Goal: Information Seeking & Learning: Learn about a topic

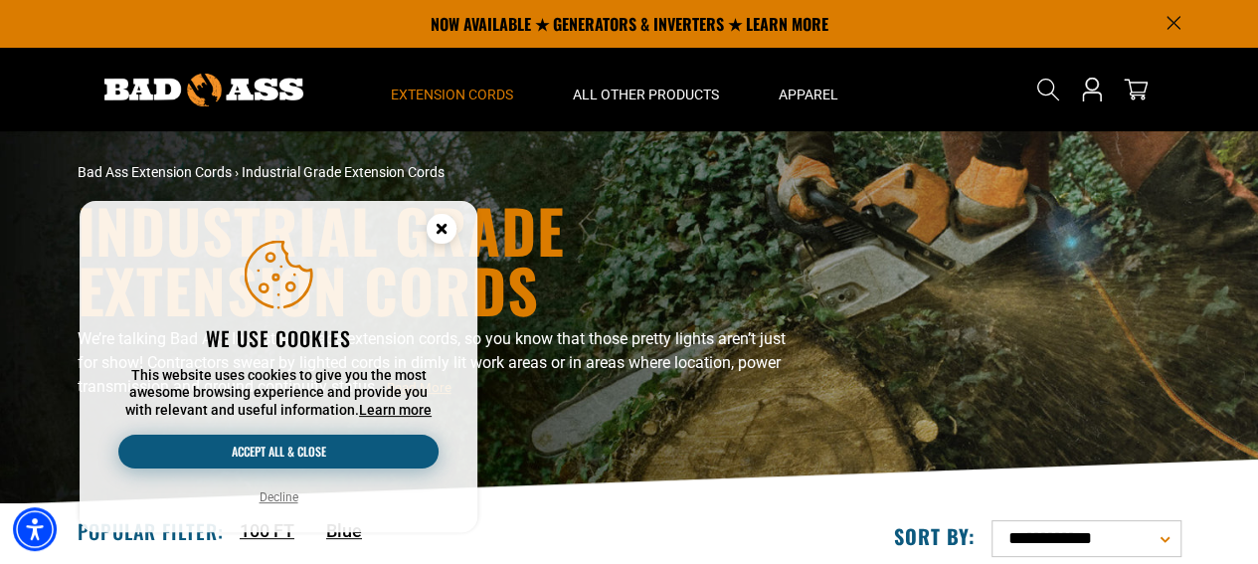
click at [338, 446] on button "Accept all & close" at bounding box center [278, 451] width 320 height 34
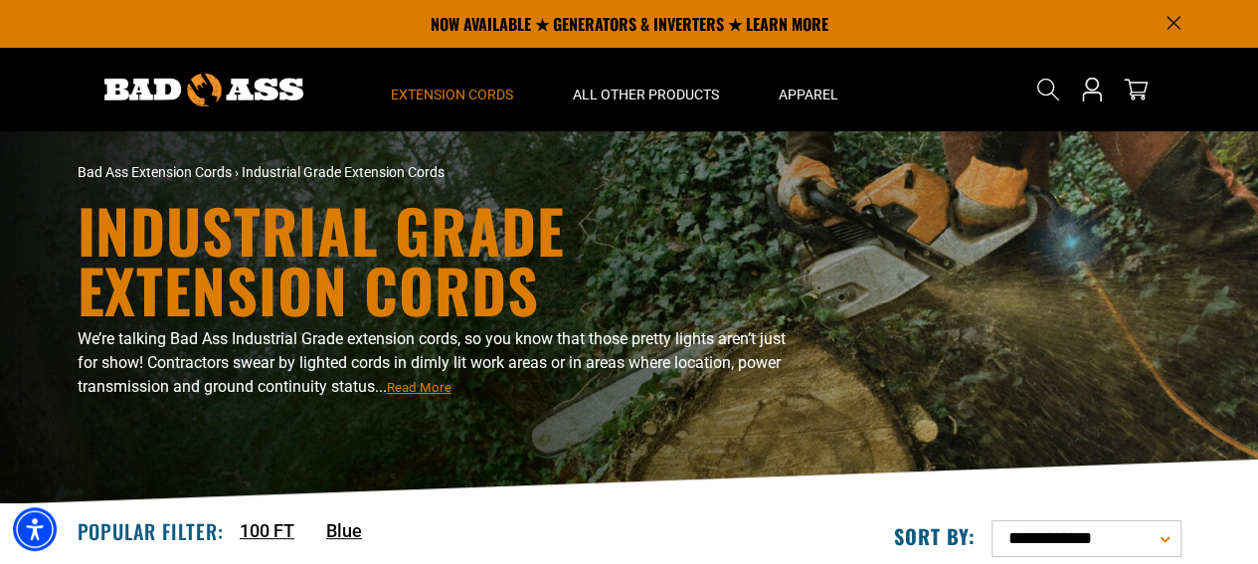
click at [1175, 21] on icon "Announcement" at bounding box center [1173, 23] width 14 height 14
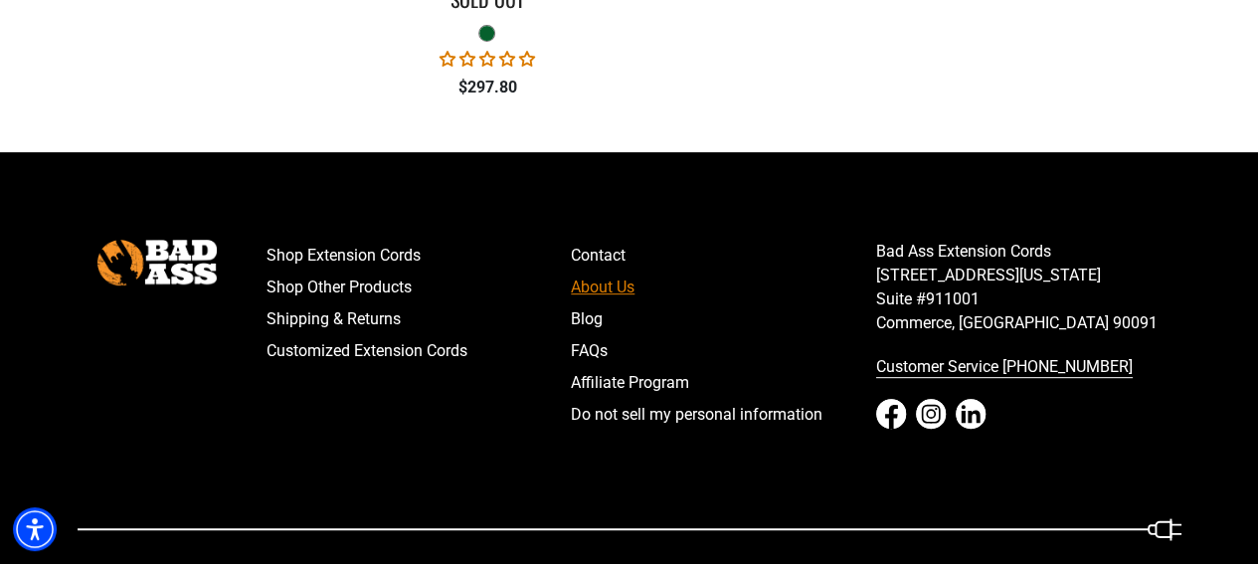
scroll to position [4174, 0]
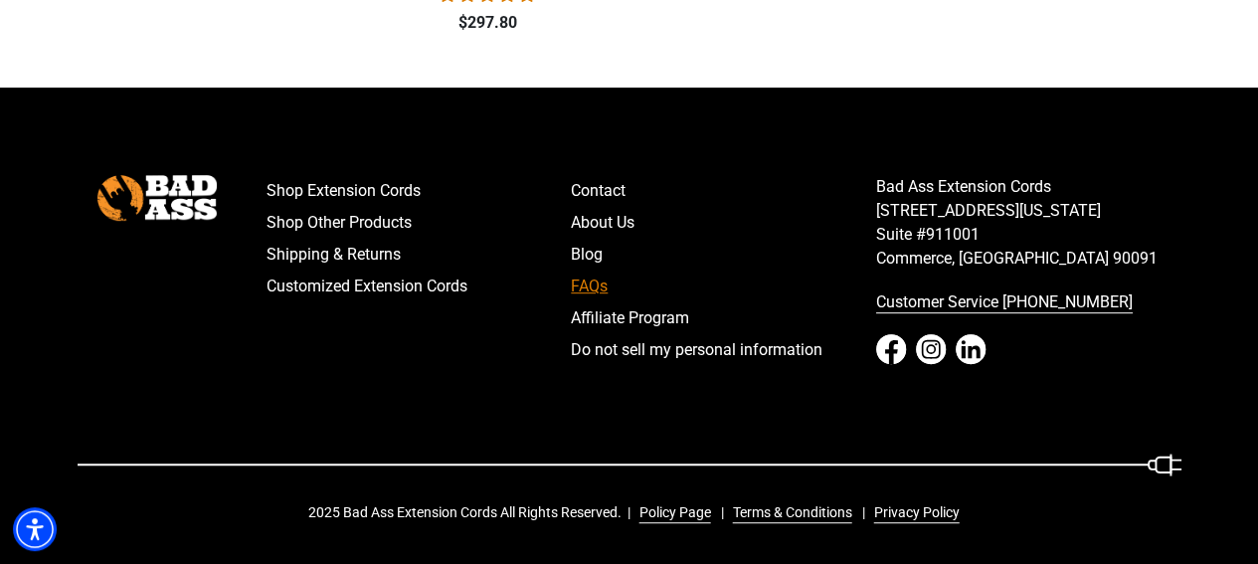
click at [593, 289] on link "FAQs" at bounding box center [723, 286] width 305 height 32
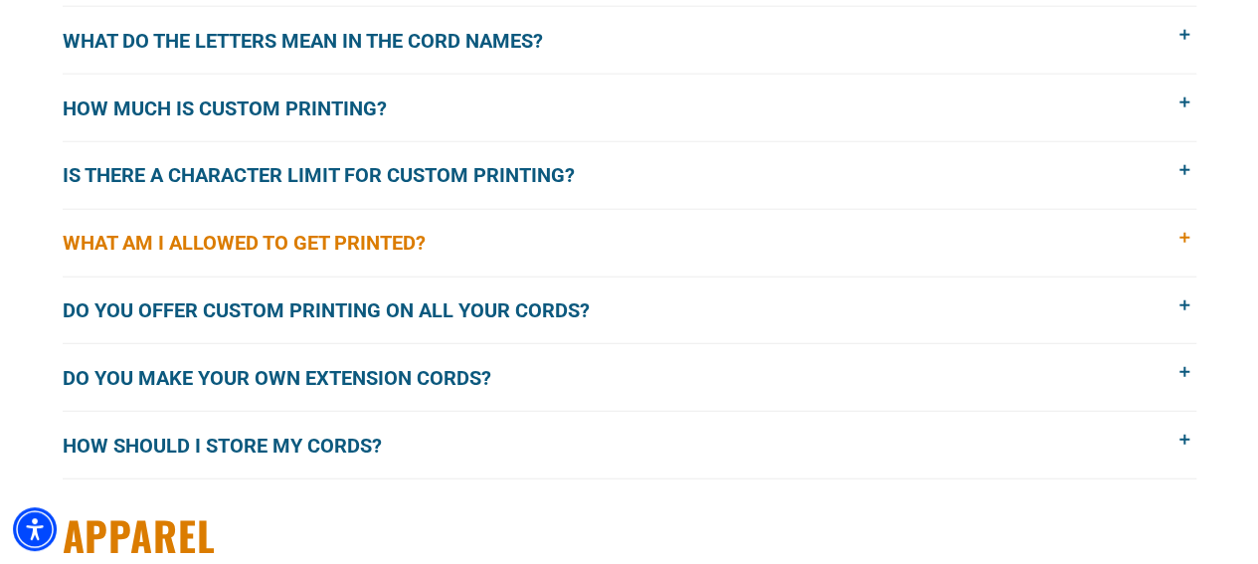
scroll to position [2585, 0]
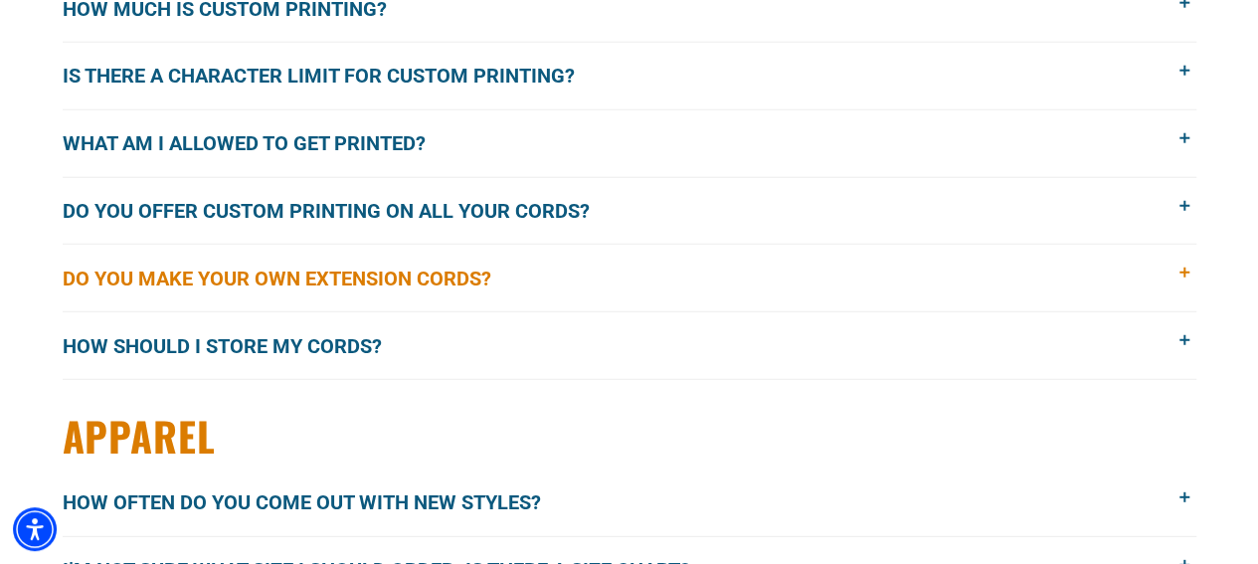
click at [1185, 263] on span at bounding box center [1185, 273] width 22 height 22
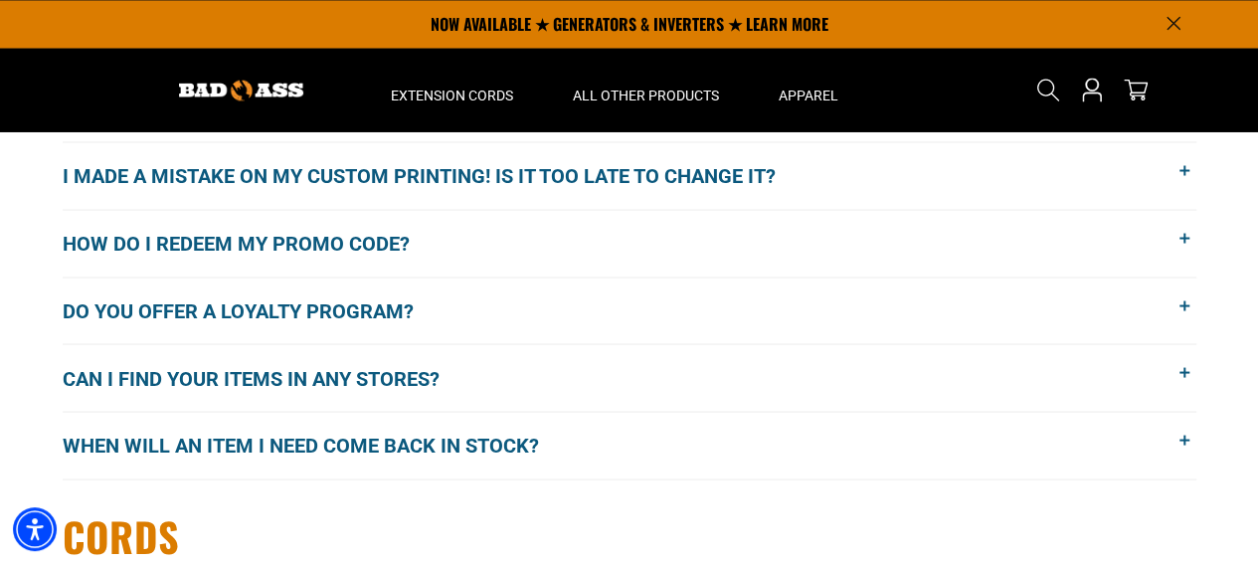
scroll to position [1392, 0]
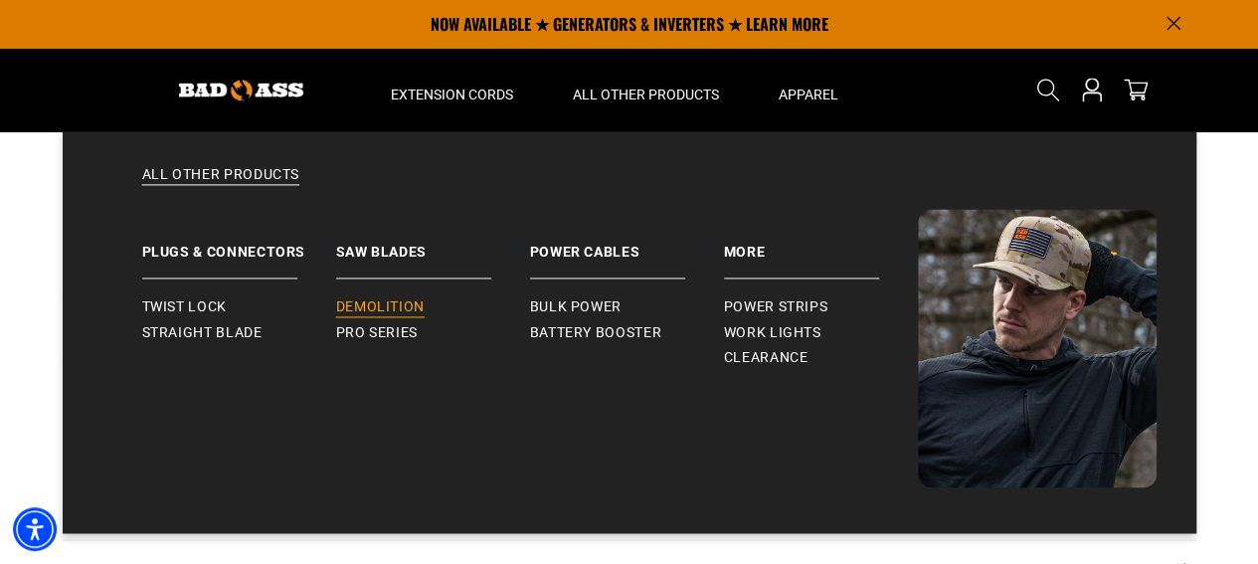
click at [400, 307] on span "Demolition" at bounding box center [380, 307] width 88 height 18
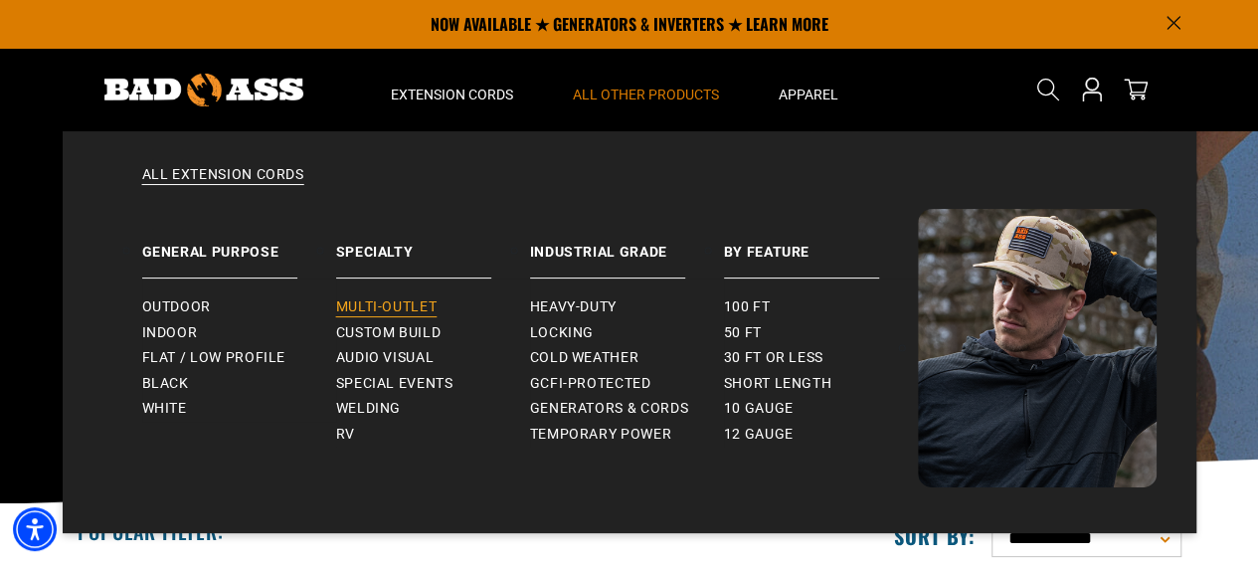
click at [406, 305] on span "Multi-Outlet" at bounding box center [386, 307] width 101 height 18
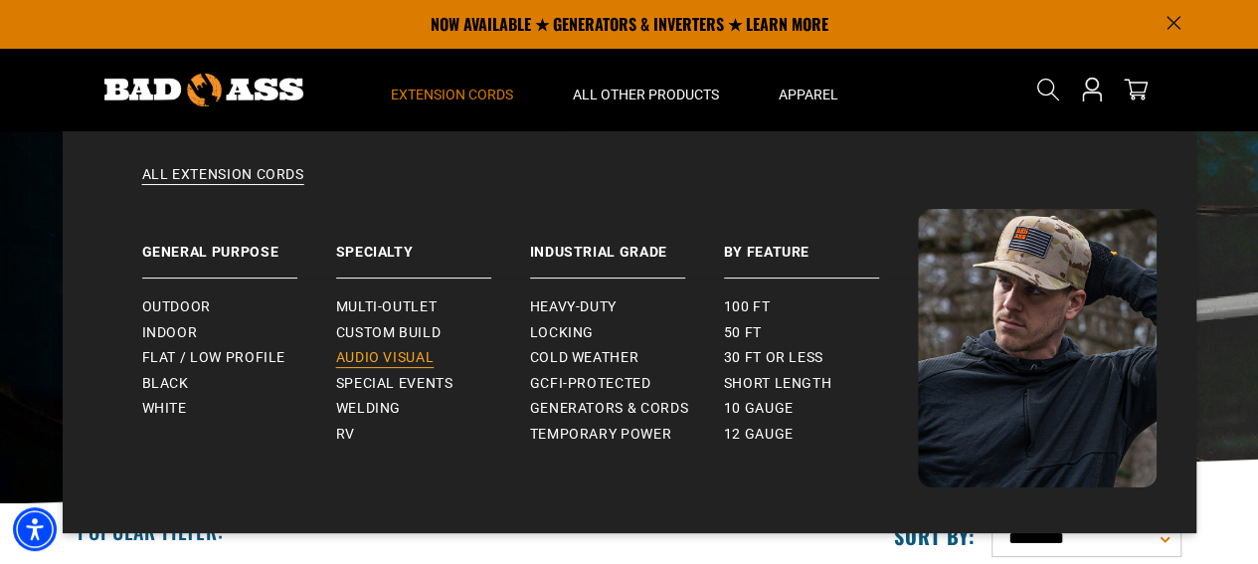
click at [386, 360] on span "Audio Visual" at bounding box center [385, 358] width 98 height 18
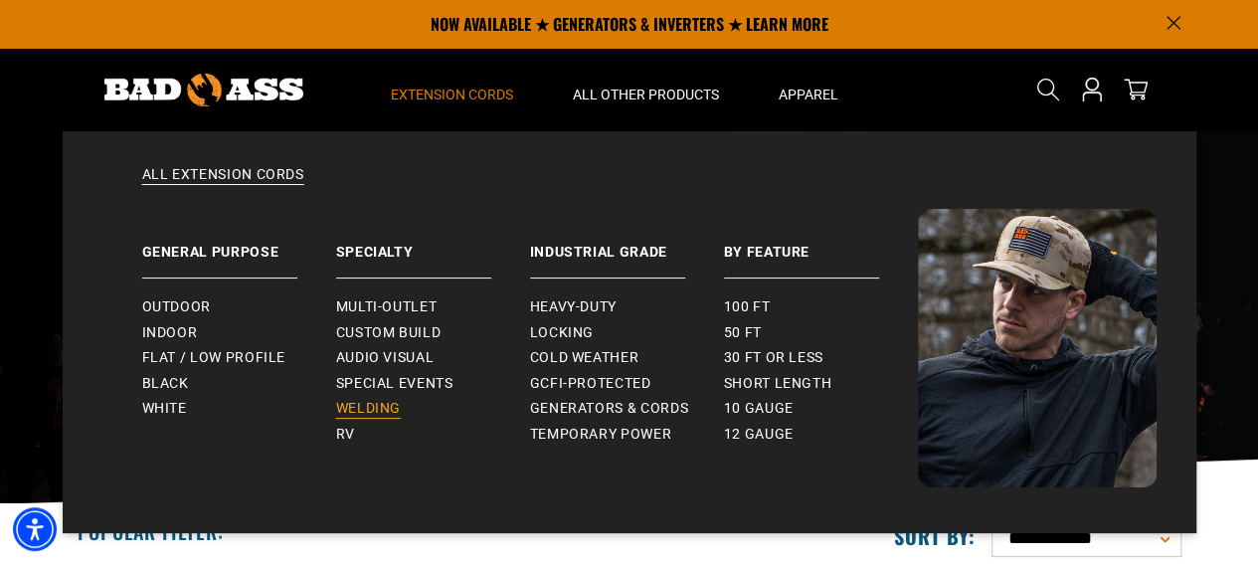
click at [388, 406] on span "Welding" at bounding box center [368, 409] width 65 height 18
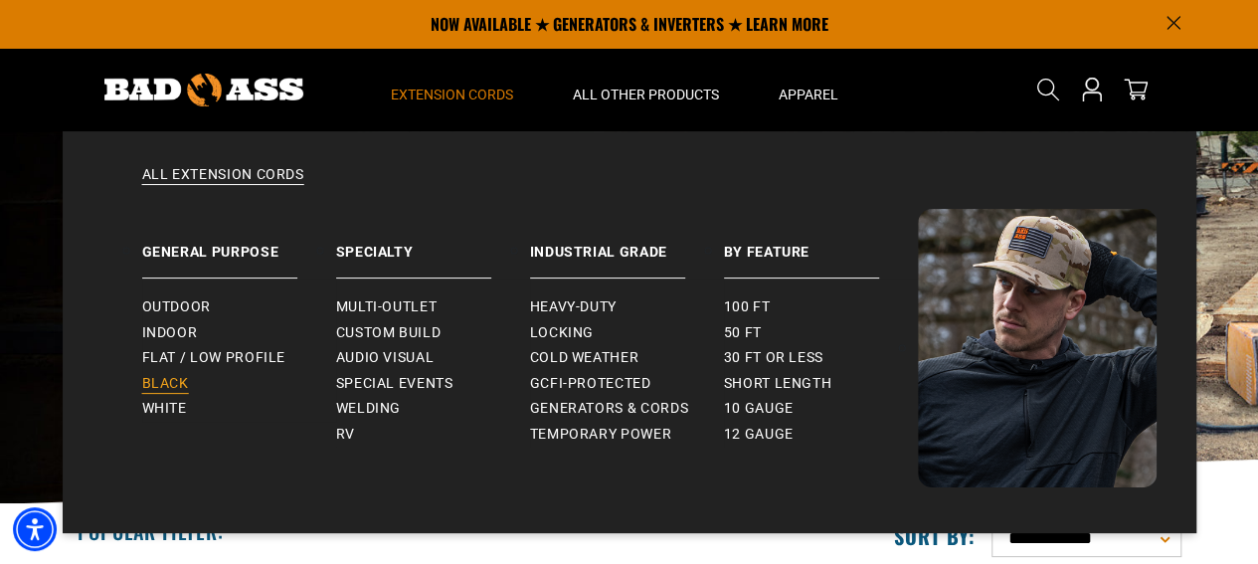
click at [170, 387] on span "Black" at bounding box center [165, 384] width 47 height 18
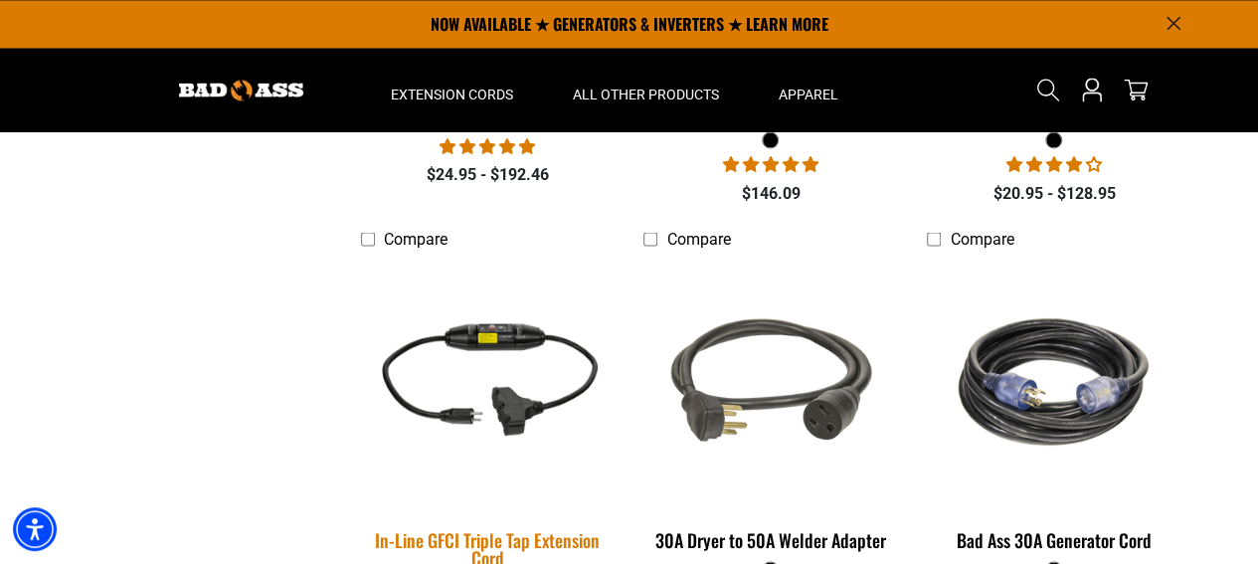
scroll to position [1392, 0]
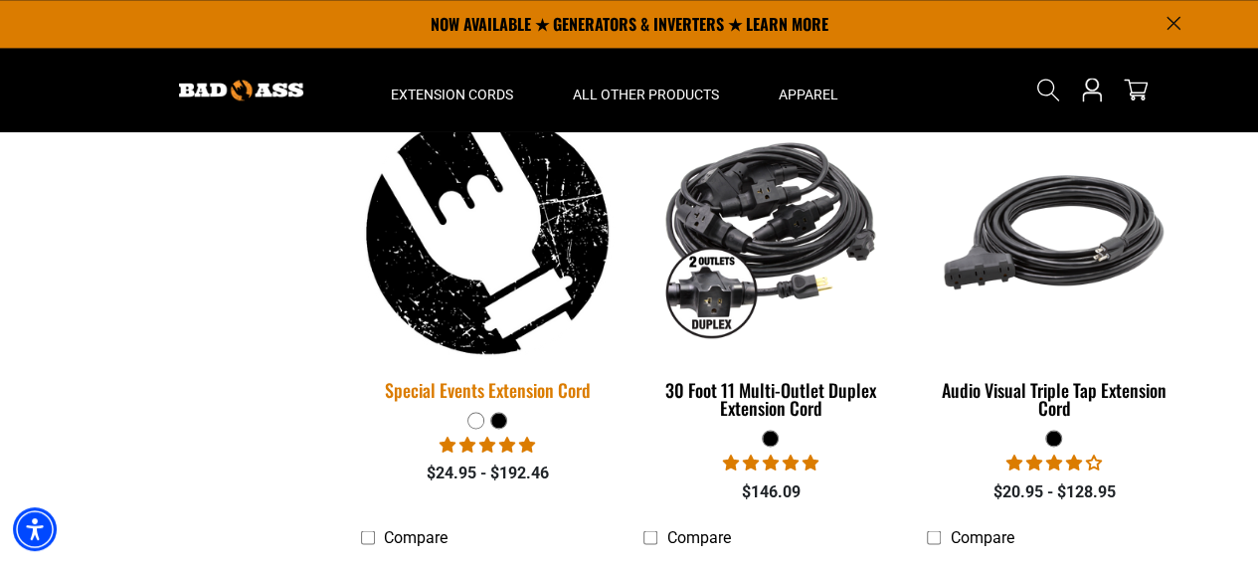
click at [465, 395] on div "Special Events Extension Cord" at bounding box center [488, 390] width 254 height 18
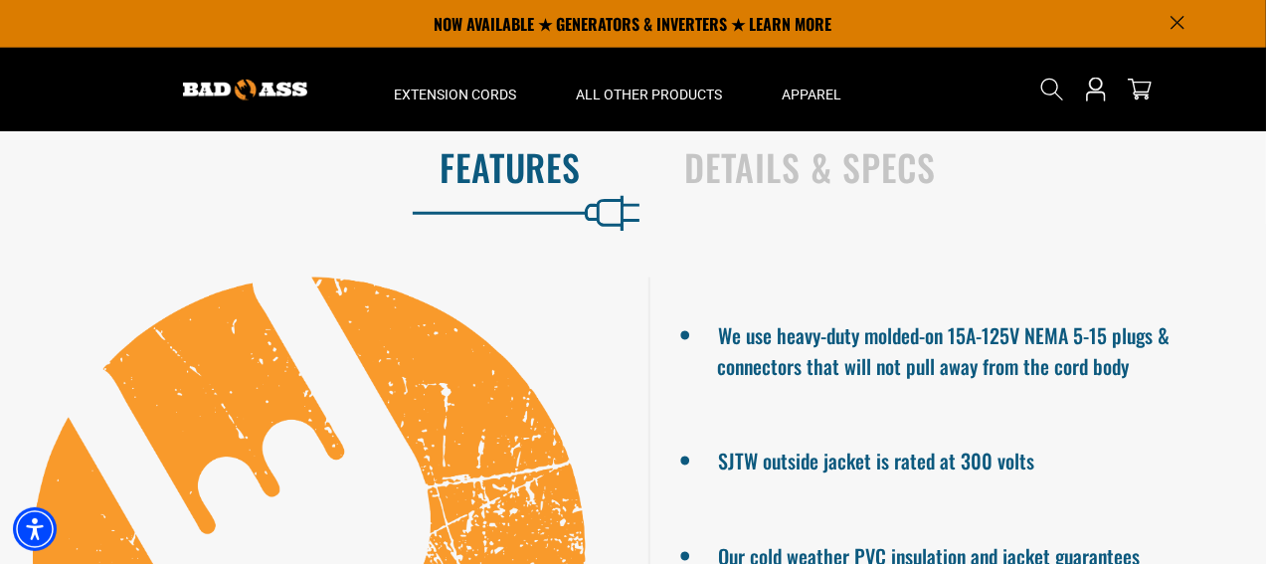
scroll to position [1193, 0]
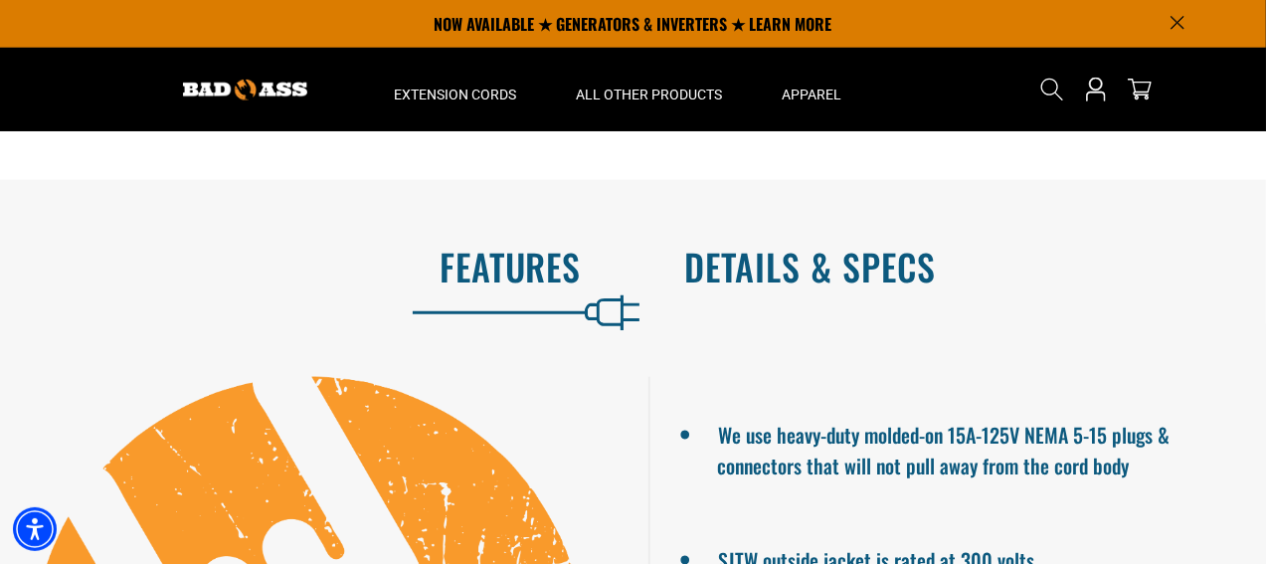
click at [748, 246] on h2 "Details & Specs" at bounding box center [955, 267] width 540 height 42
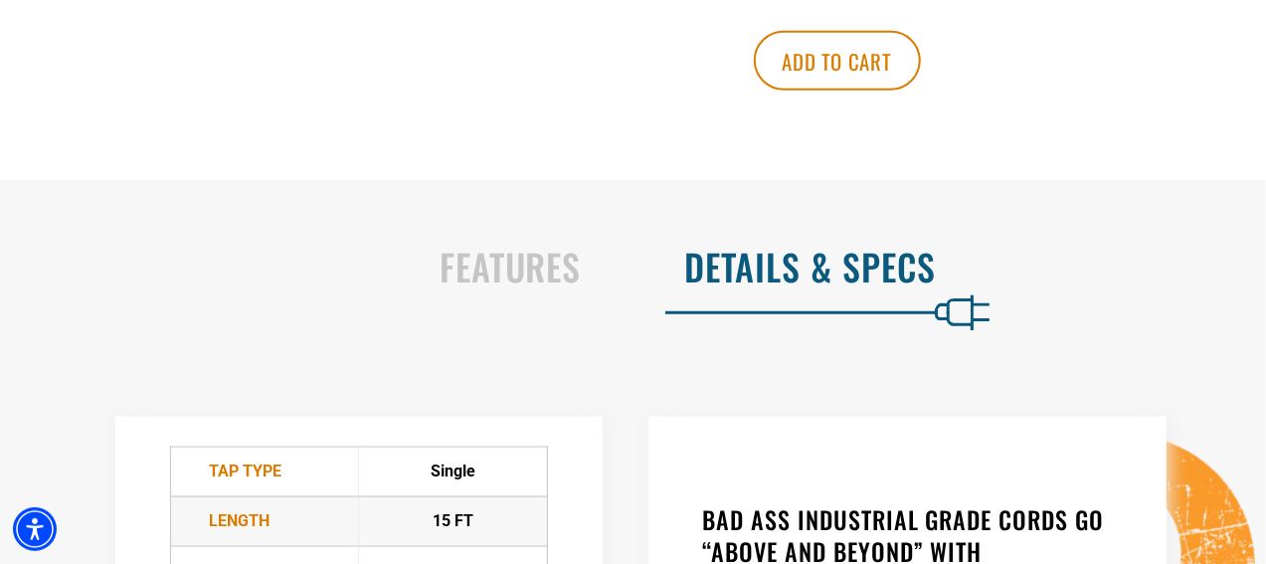
scroll to position [1392, 0]
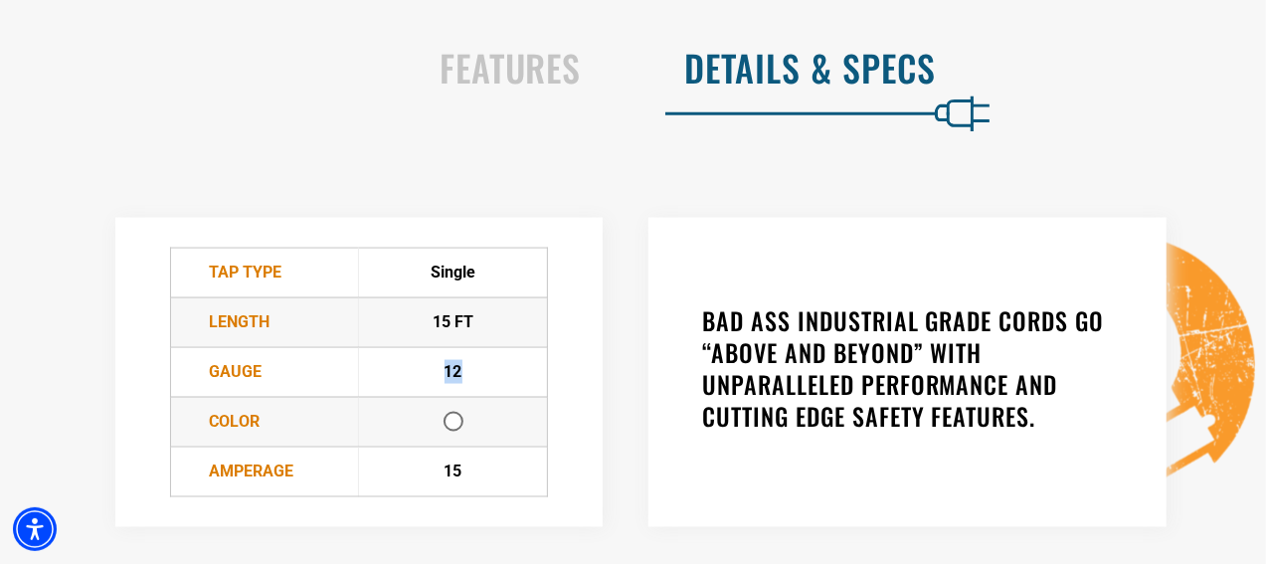
drag, startPoint x: 459, startPoint y: 339, endPoint x: 445, endPoint y: 345, distance: 15.1
click at [439, 360] on div "12" at bounding box center [453, 372] width 186 height 24
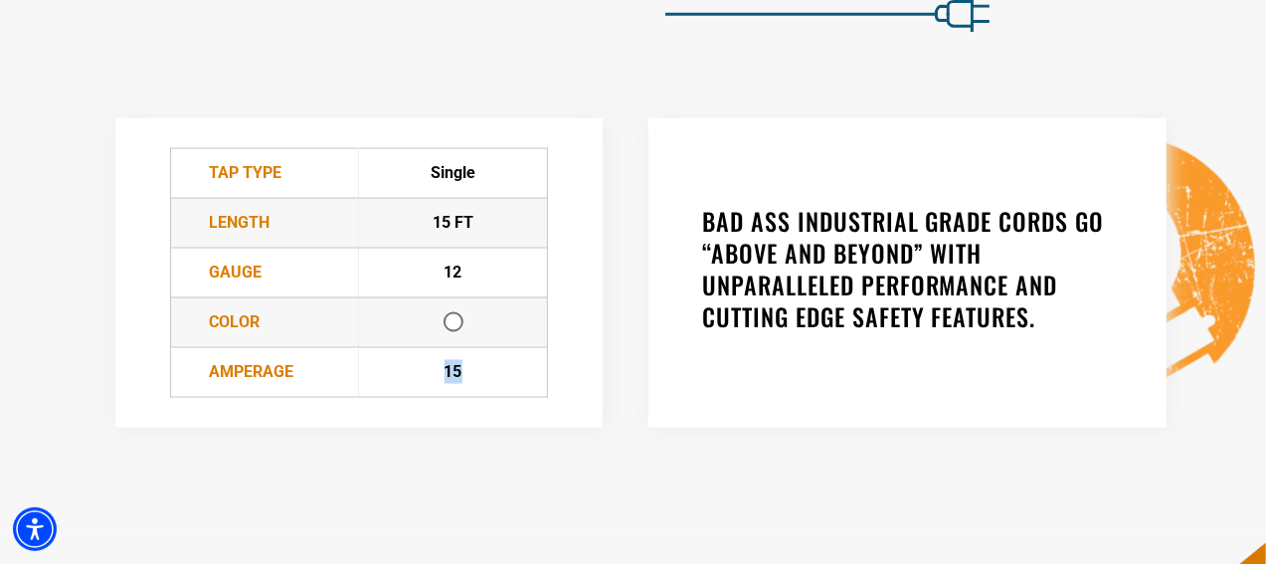
drag, startPoint x: 451, startPoint y: 344, endPoint x: 465, endPoint y: 344, distance: 13.9
click at [465, 347] on td "15" at bounding box center [453, 372] width 189 height 50
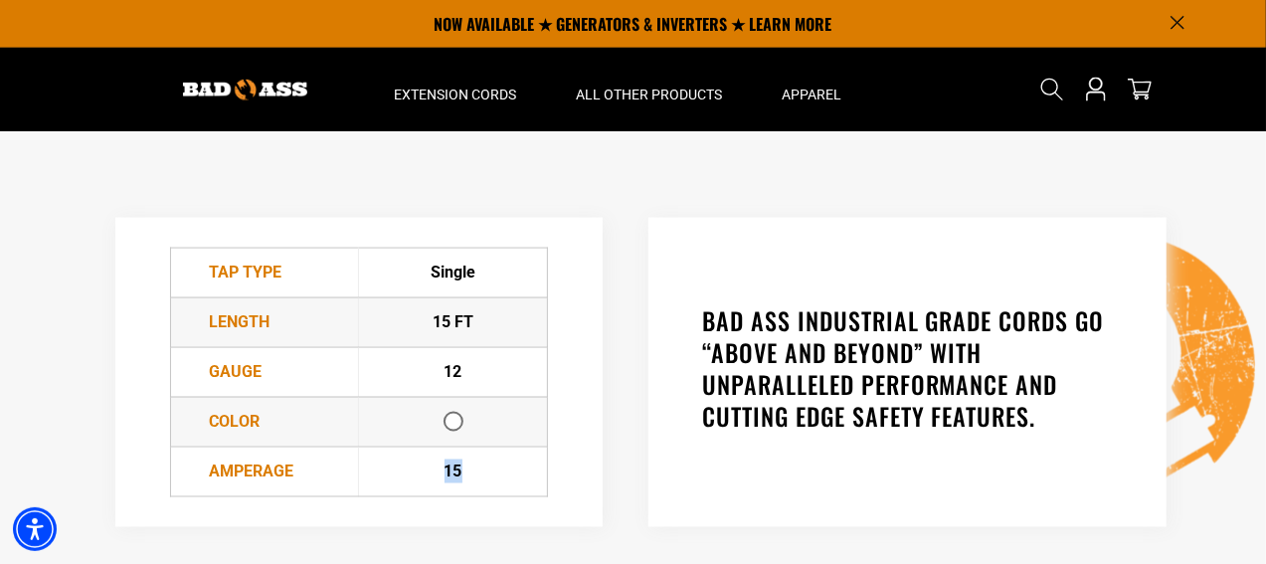
scroll to position [1292, 0]
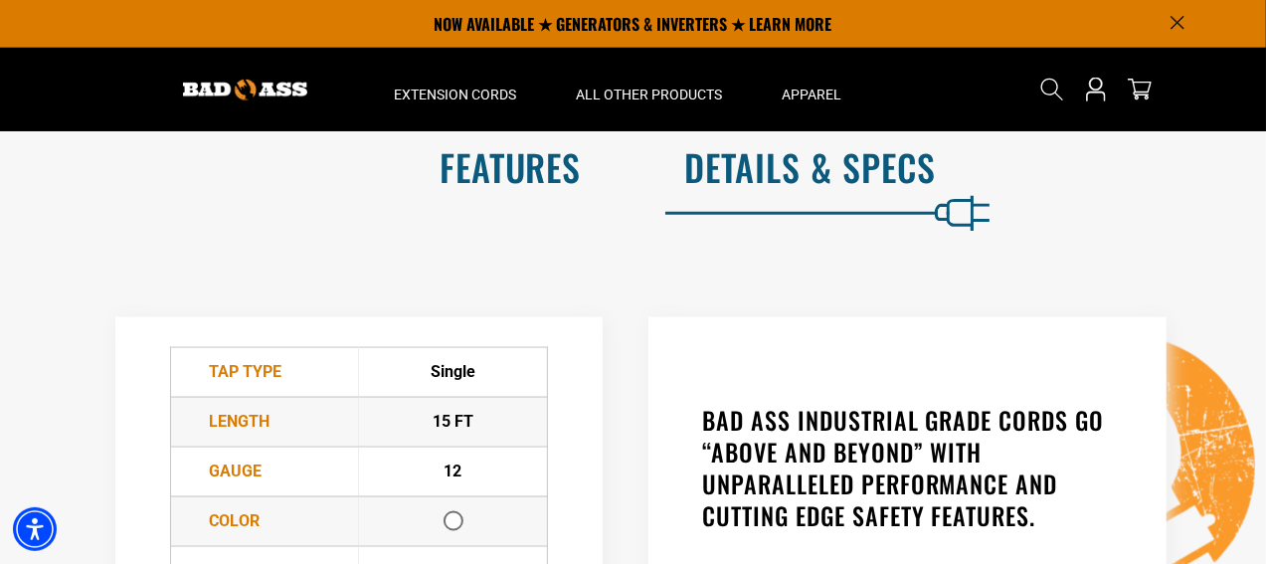
click at [531, 150] on h2 "Features" at bounding box center [312, 167] width 540 height 42
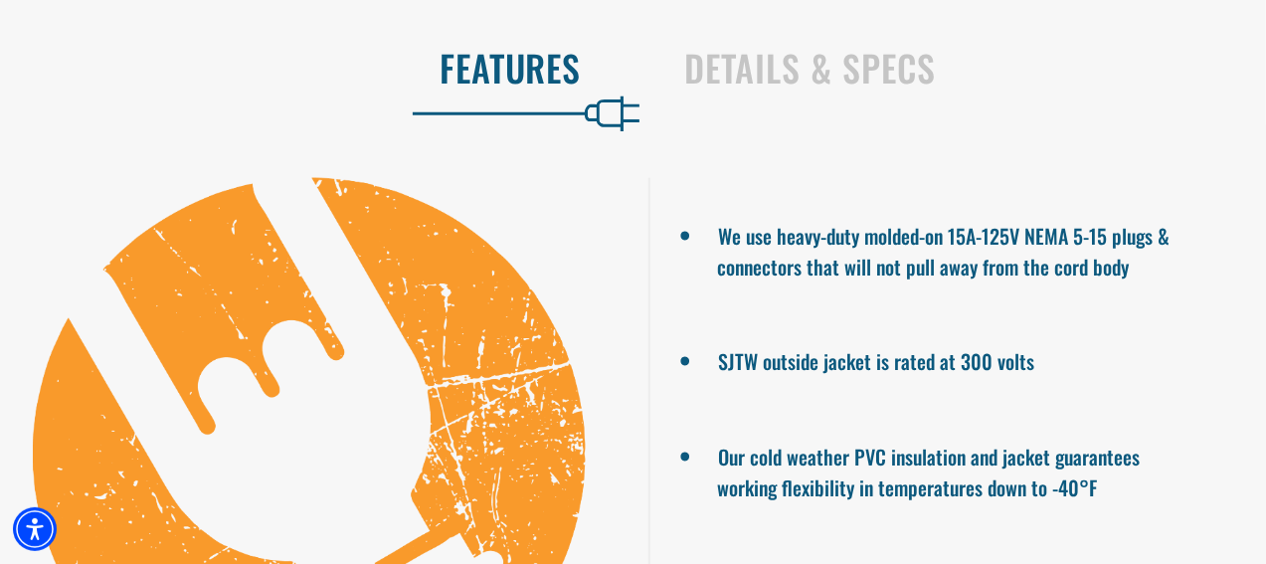
scroll to position [1491, 0]
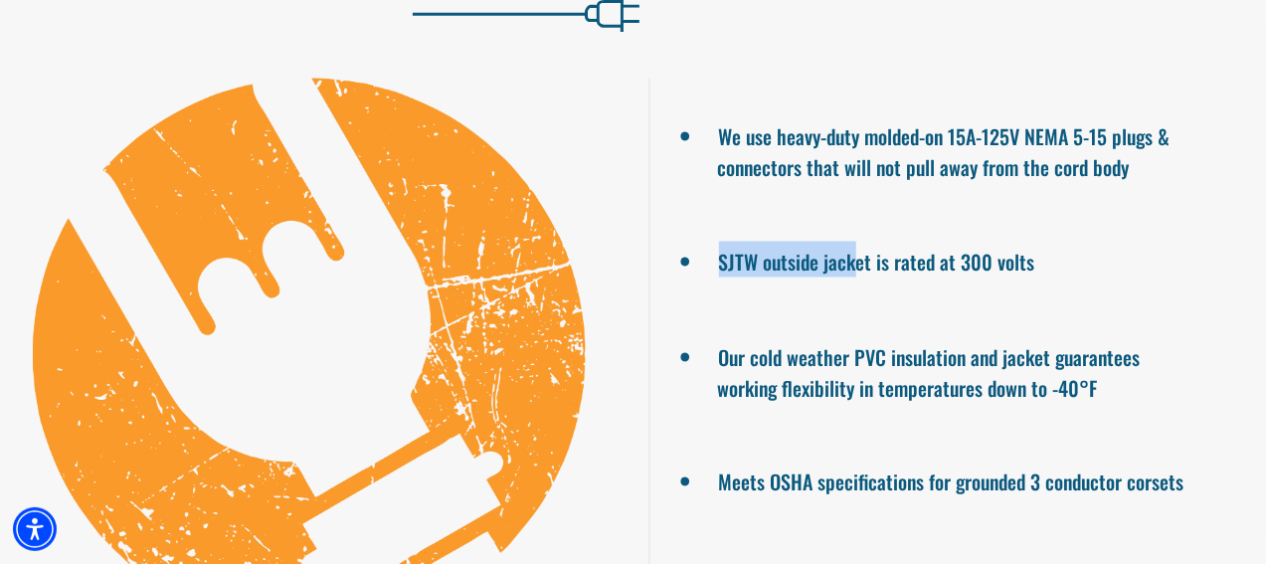
drag, startPoint x: 848, startPoint y: 233, endPoint x: 720, endPoint y: 234, distance: 128.3
click at [720, 242] on li "SJTW outside jacket is rated at 300 volts" at bounding box center [957, 260] width 479 height 36
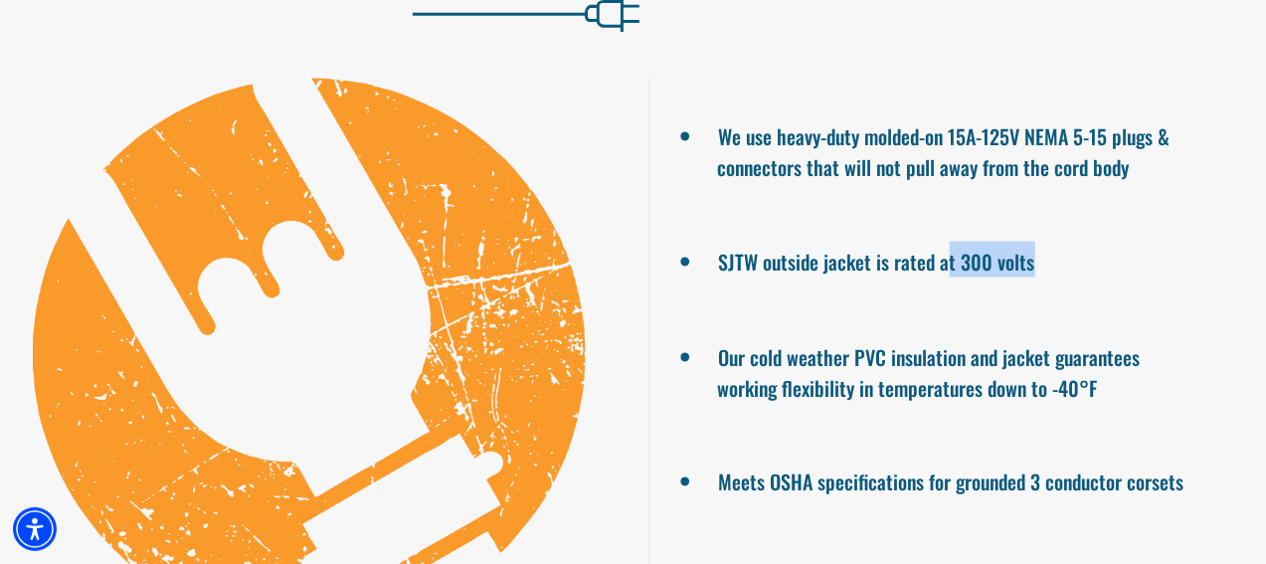
drag, startPoint x: 944, startPoint y: 230, endPoint x: 1054, endPoint y: 236, distance: 109.5
click at [1054, 242] on li "SJTW outside jacket is rated at 300 volts" at bounding box center [957, 260] width 479 height 36
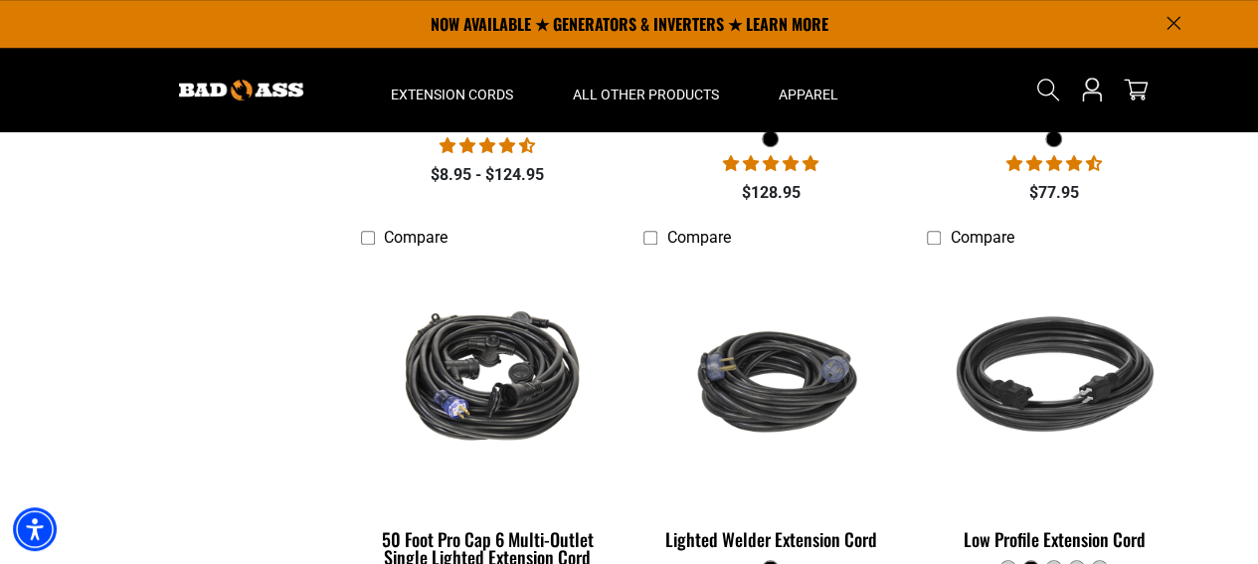
scroll to position [1193, 0]
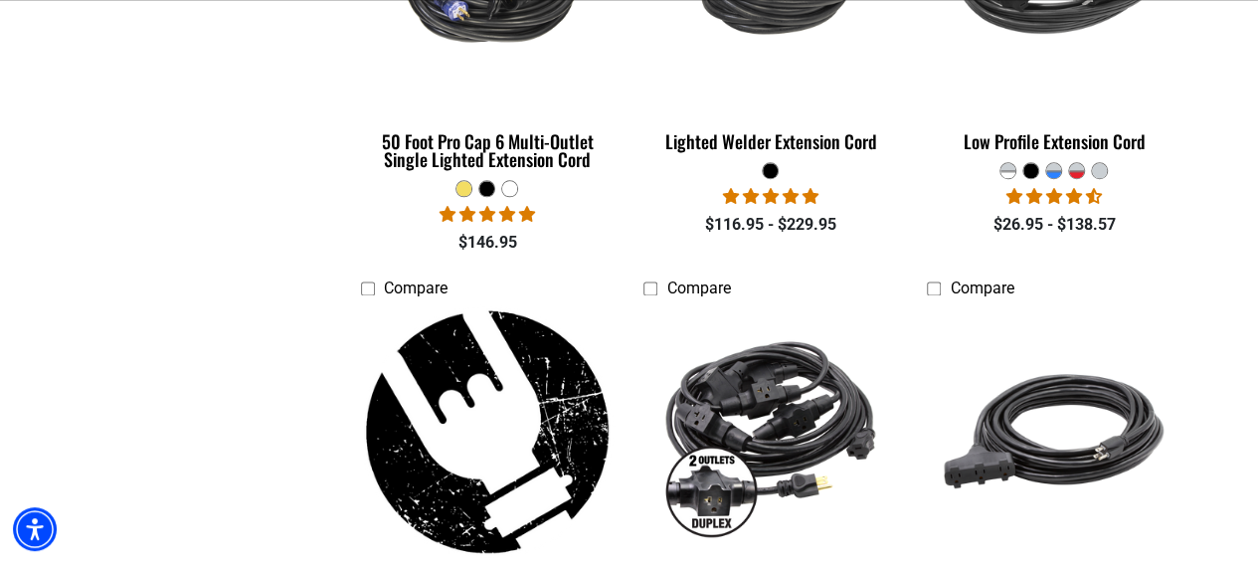
click at [459, 437] on img at bounding box center [487, 431] width 278 height 255
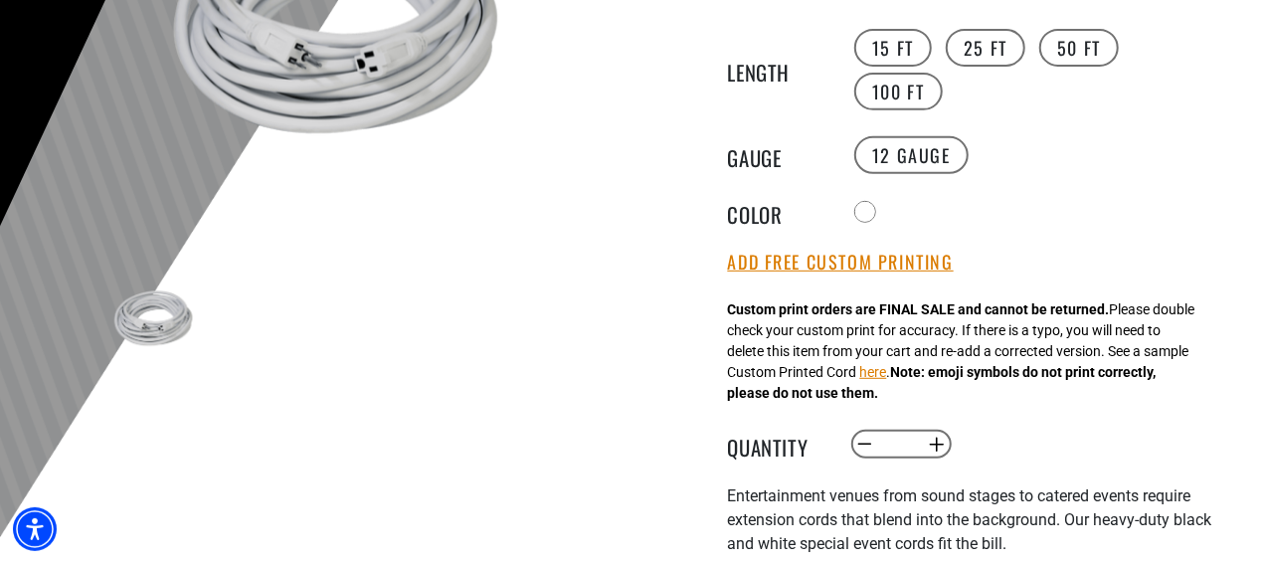
scroll to position [497, 0]
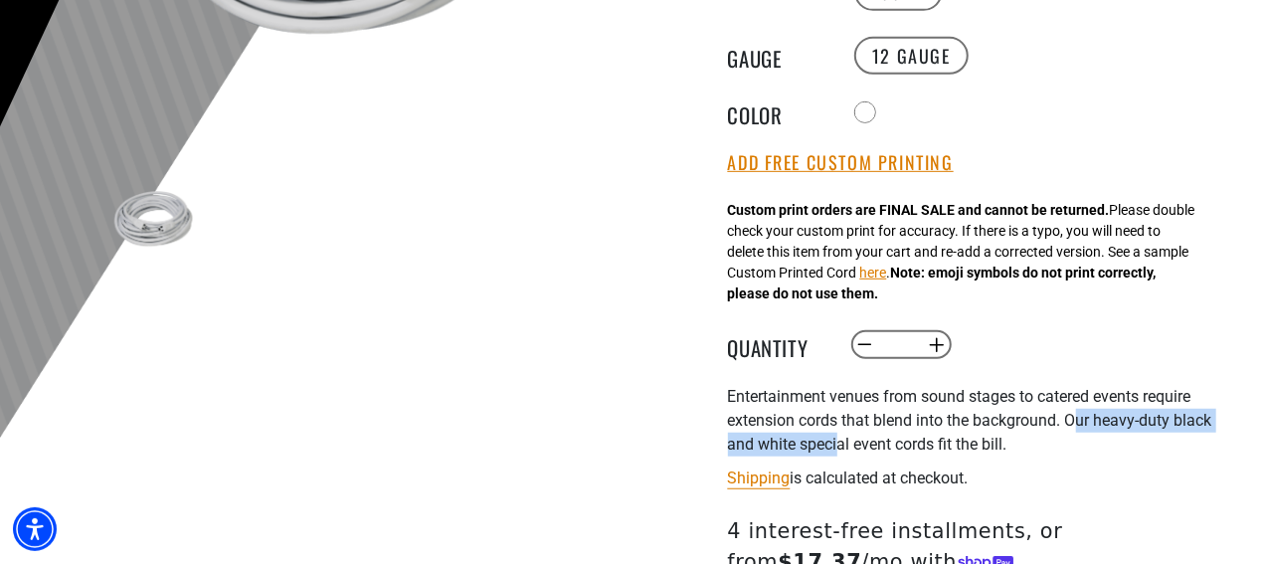
drag, startPoint x: 816, startPoint y: 446, endPoint x: 1081, endPoint y: 413, distance: 266.6
click at [1082, 413] on p "Entertainment venues from sound stages to catered events require extension cord…" at bounding box center [971, 421] width 487 height 72
click at [600, 339] on main-product-gallery "1" at bounding box center [335, 65] width 567 height 603
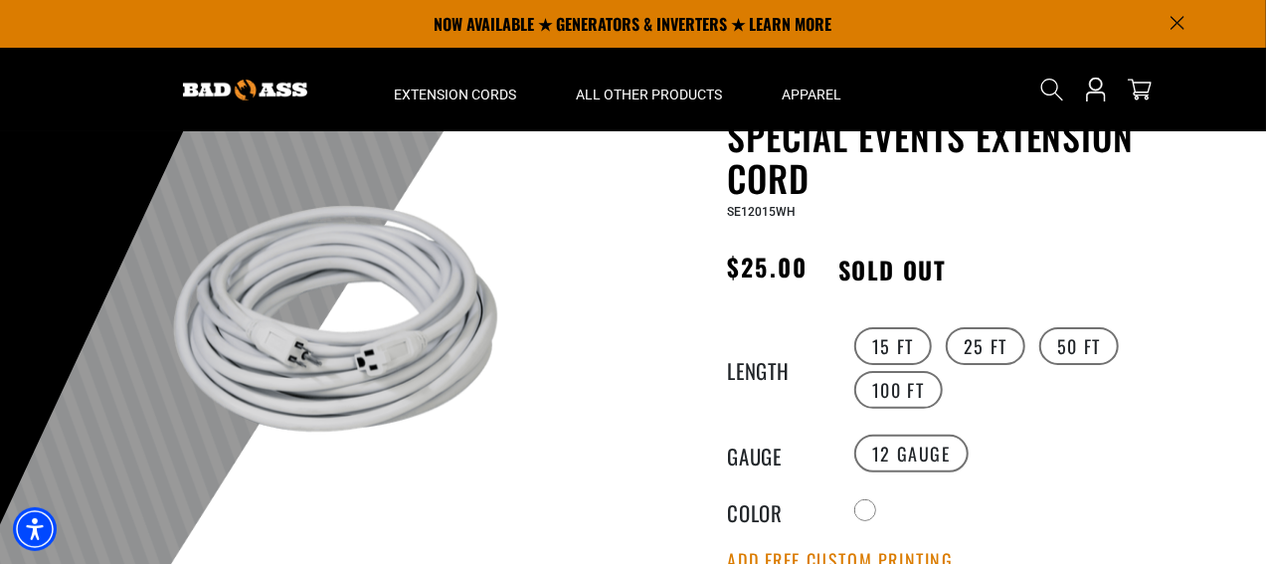
scroll to position [0, 0]
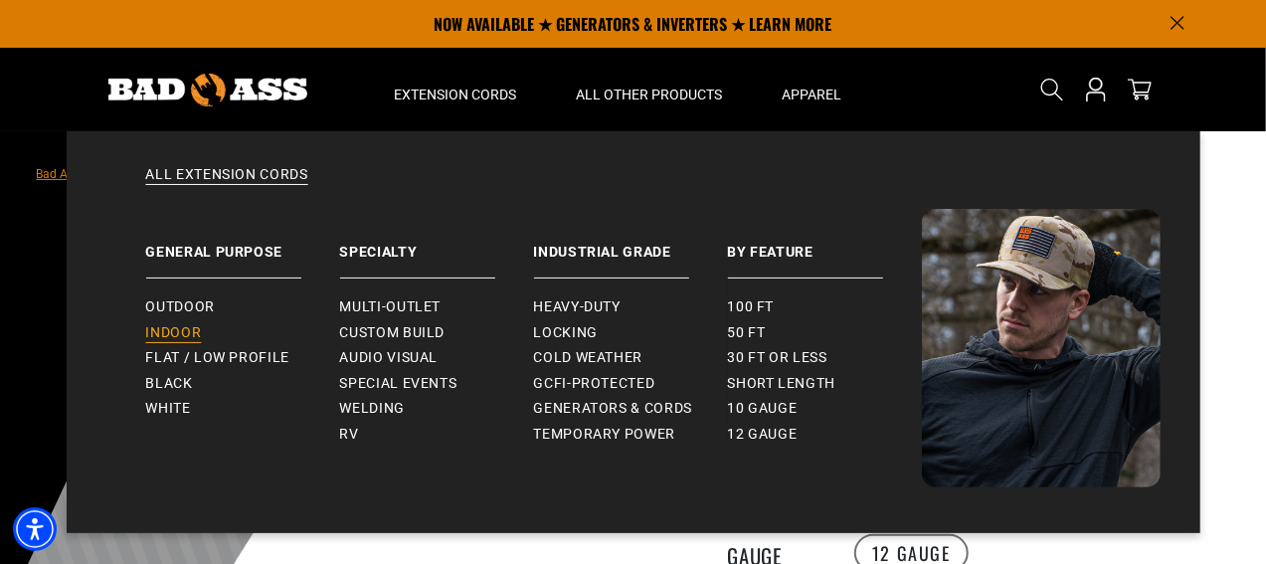
click at [177, 336] on span "Indoor" at bounding box center [174, 333] width 56 height 18
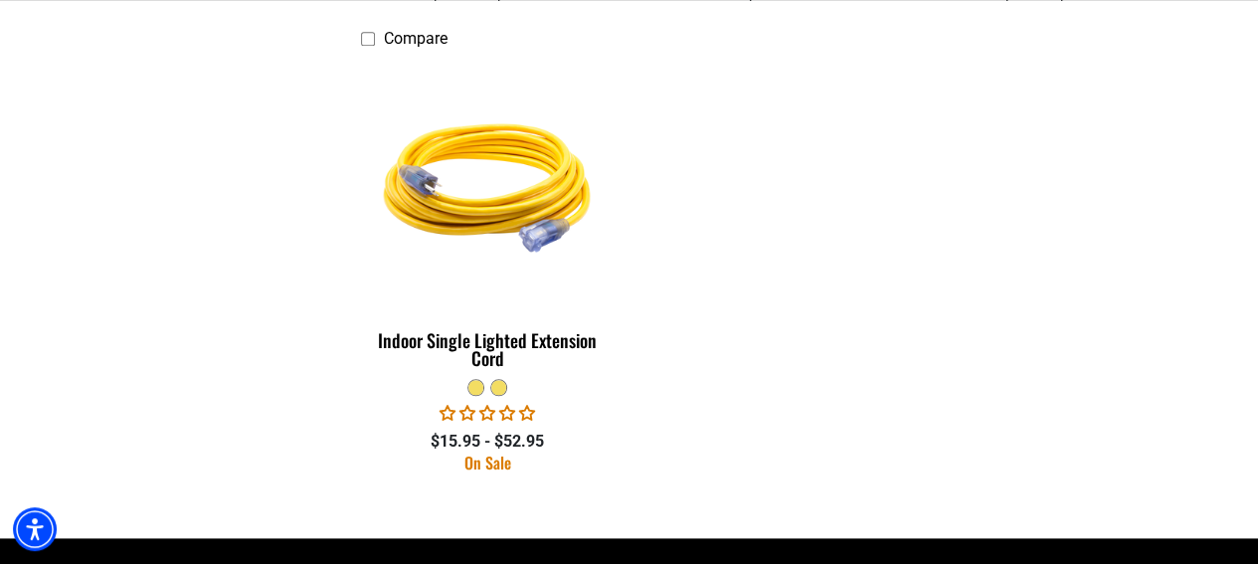
scroll to position [1442, 0]
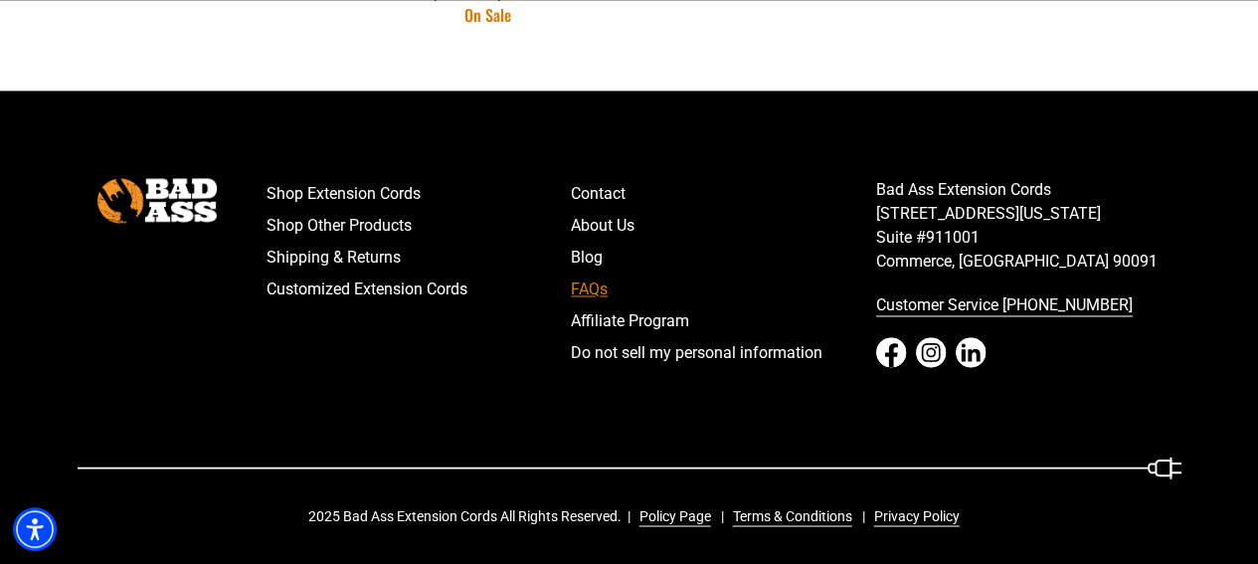
click at [587, 289] on link "FAQs" at bounding box center [723, 289] width 305 height 32
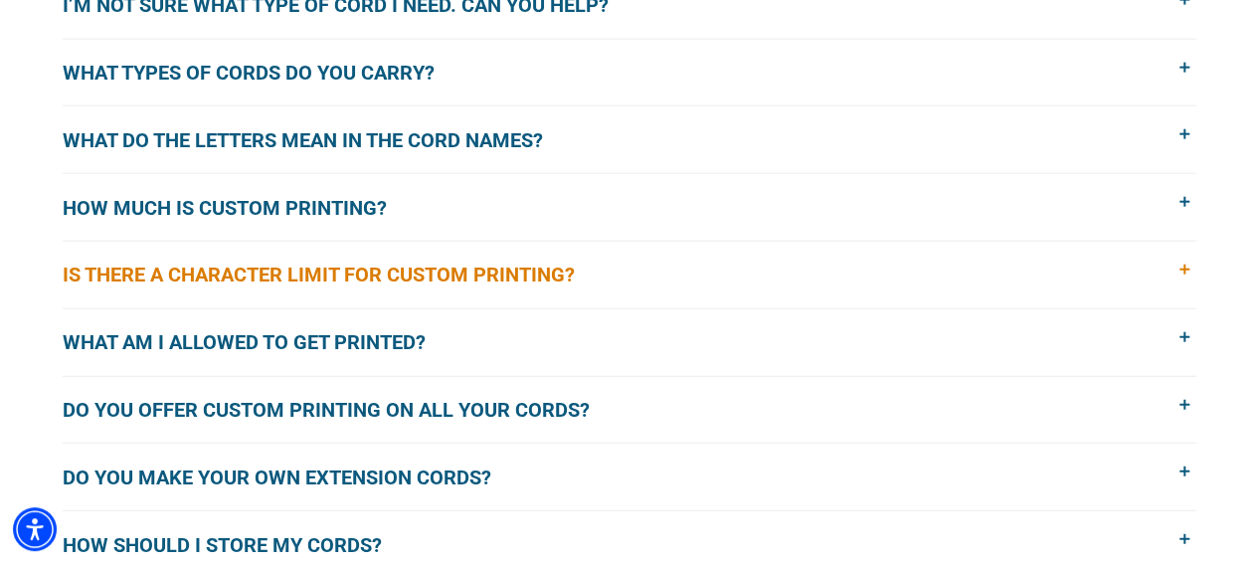
scroll to position [2485, 0]
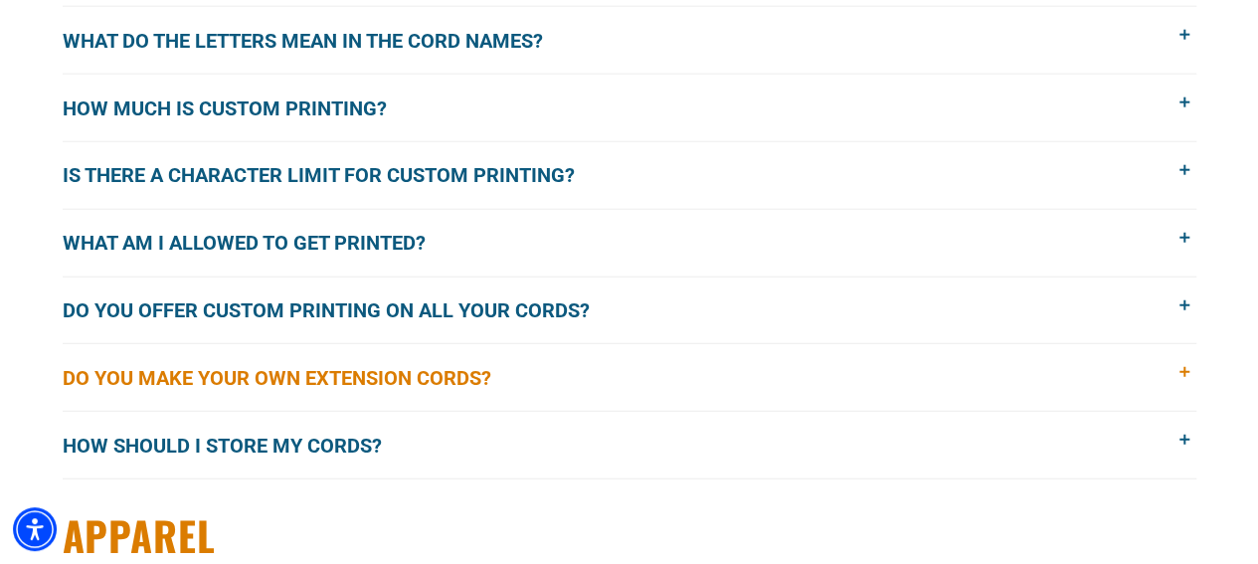
click at [1179, 362] on span at bounding box center [1185, 373] width 22 height 22
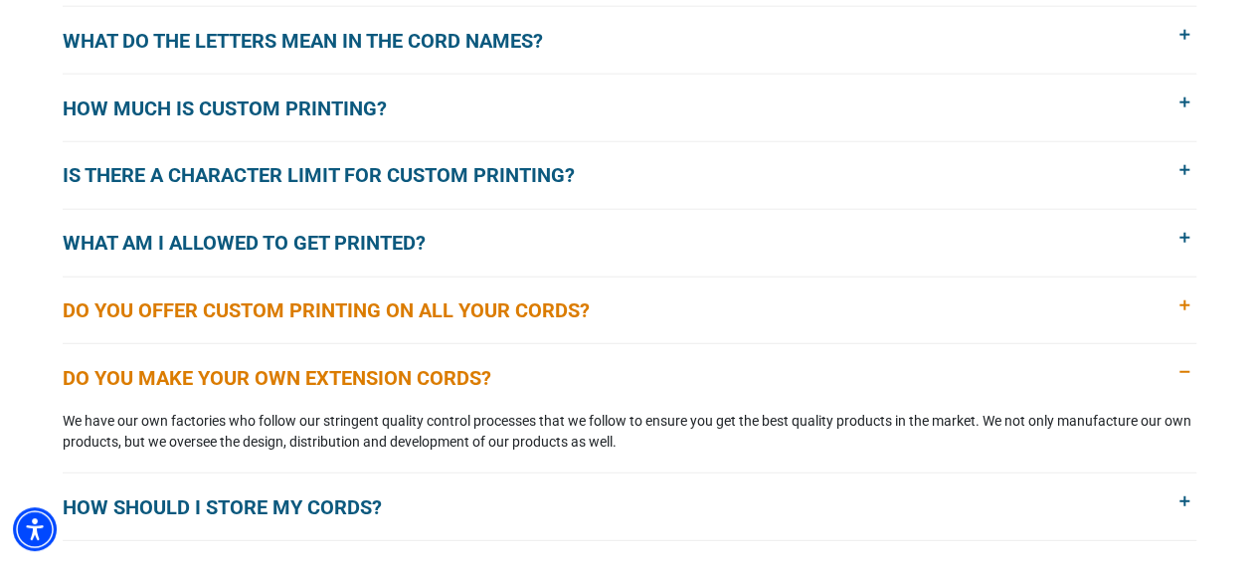
scroll to position [2585, 0]
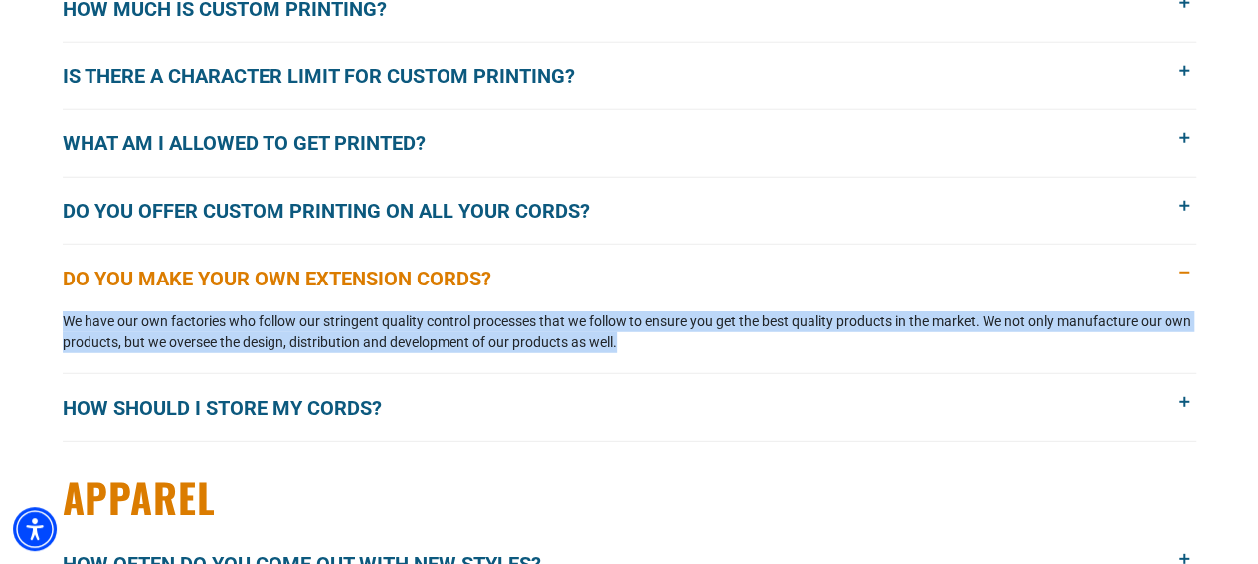
drag, startPoint x: 159, startPoint y: 303, endPoint x: 644, endPoint y: 327, distance: 485.7
click at [661, 333] on p "We have our own factories who follow our stringent quality control processes th…" at bounding box center [629, 332] width 1133 height 42
click at [644, 327] on p "We have our own factories who follow our stringent quality control processes th…" at bounding box center [629, 332] width 1133 height 42
click at [559, 329] on p "We have our own factories who follow our stringent quality control processes th…" at bounding box center [629, 332] width 1133 height 42
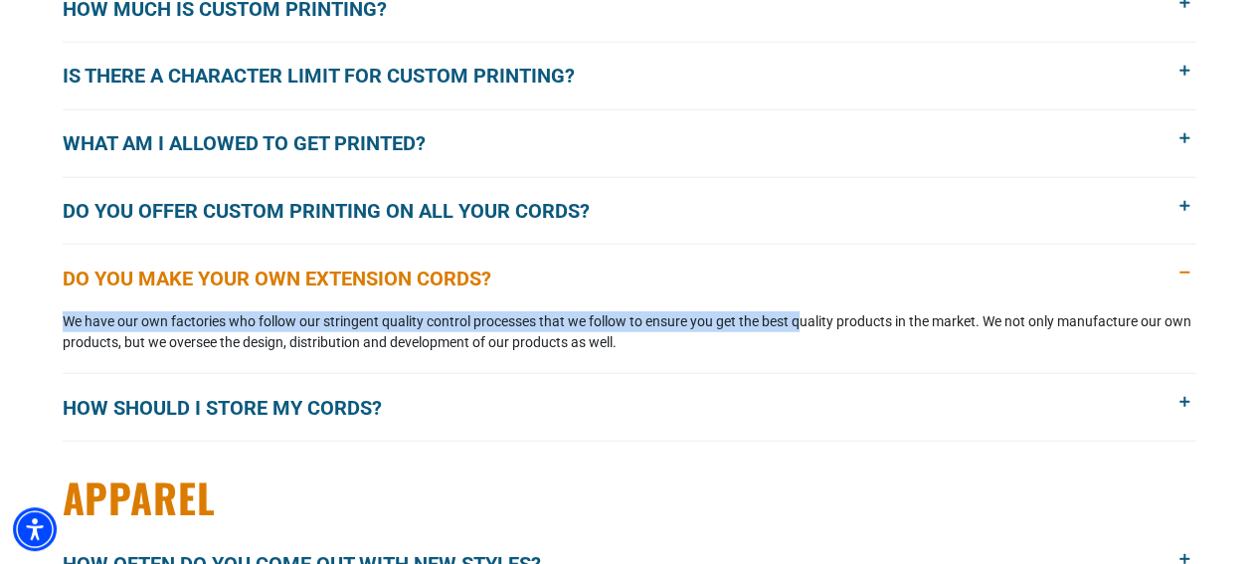
drag, startPoint x: 752, startPoint y: 319, endPoint x: 63, endPoint y: 309, distance: 689.0
click at [63, 311] on p "We have our own factories who follow our stringent quality control processes th…" at bounding box center [629, 332] width 1133 height 42
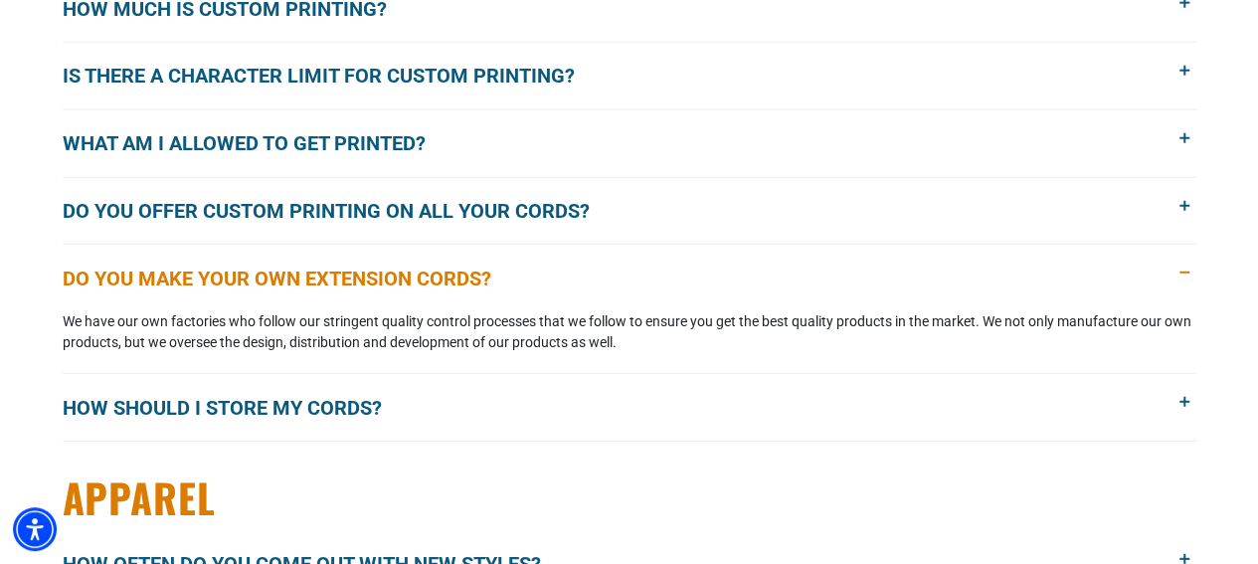
click at [687, 335] on p "We have our own factories who follow our stringent quality control processes th…" at bounding box center [629, 332] width 1133 height 42
